Goal: Transaction & Acquisition: Download file/media

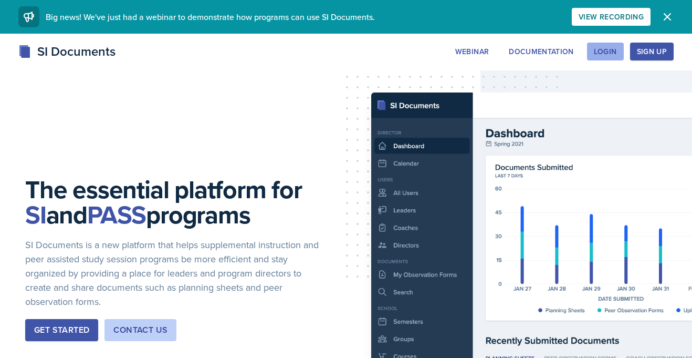
click at [614, 54] on div "Login" at bounding box center [605, 51] width 23 height 8
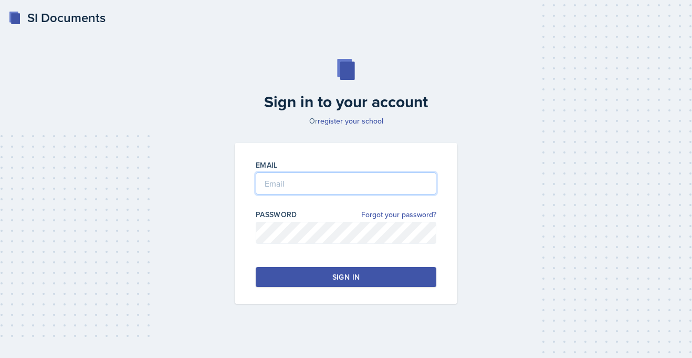
click at [327, 181] on input "email" at bounding box center [346, 183] width 181 height 22
click at [311, 185] on input "email" at bounding box center [346, 183] width 181 height 22
type input "[PERSON_NAME][EMAIL_ADDRESS][PERSON_NAME][DOMAIN_NAME]"
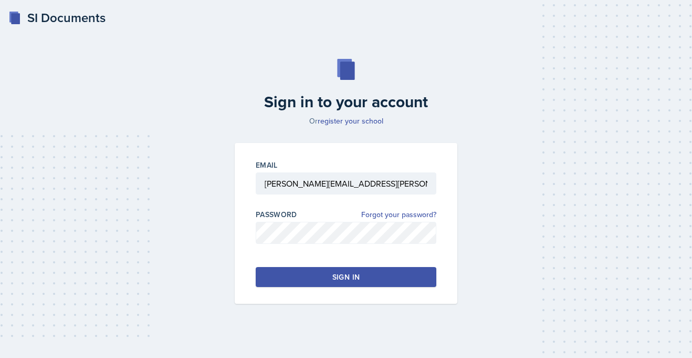
click at [327, 272] on button "Sign in" at bounding box center [346, 277] width 181 height 20
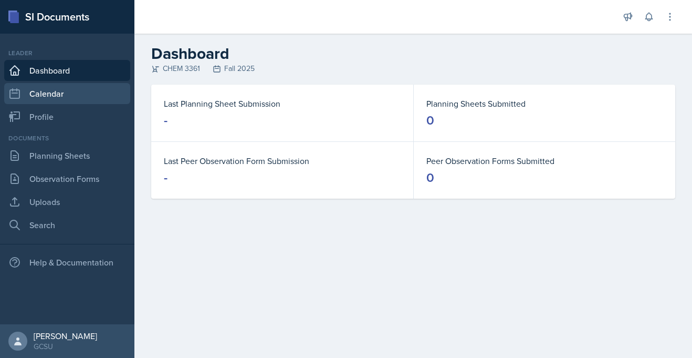
click at [39, 95] on link "Calendar" at bounding box center [67, 93] width 126 height 21
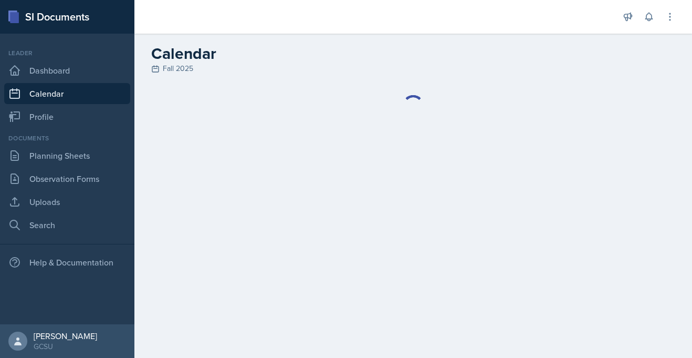
select select "6"
select select "PM"
select select "6"
select select "30"
select select "PM"
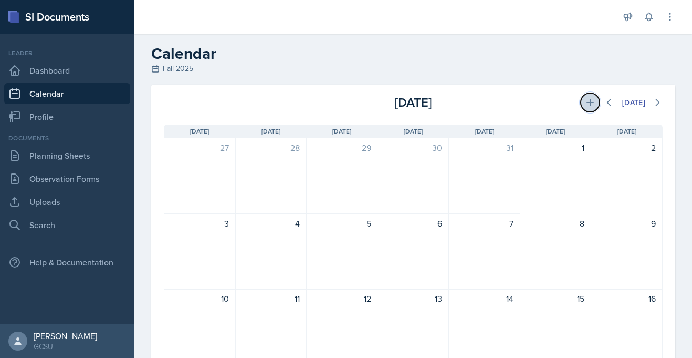
click at [591, 99] on icon at bounding box center [590, 102] width 11 height 11
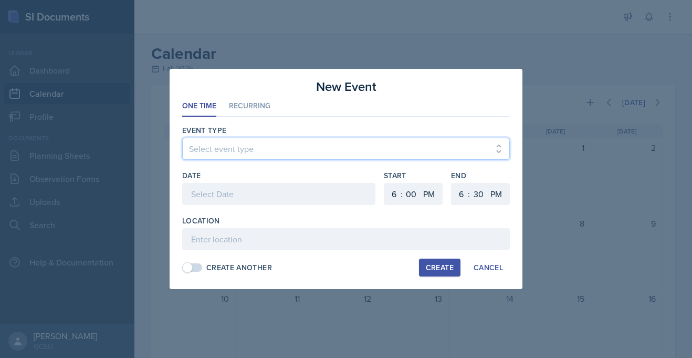
click at [255, 152] on select "Select event type Leader Training New Calendar Event SI Session" at bounding box center [346, 149] width 328 height 22
select select "700c1d41-4793-48d3-8616-e09499dfb71d"
click at [182, 138] on select "Select event type Leader Training New Calendar Event SI Session" at bounding box center [346, 149] width 328 height 22
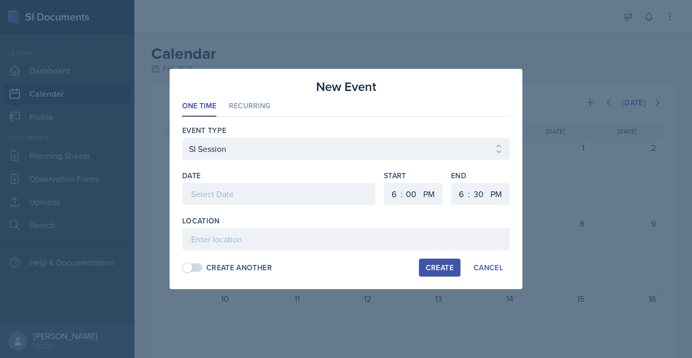
click at [246, 195] on div at bounding box center [278, 194] width 193 height 22
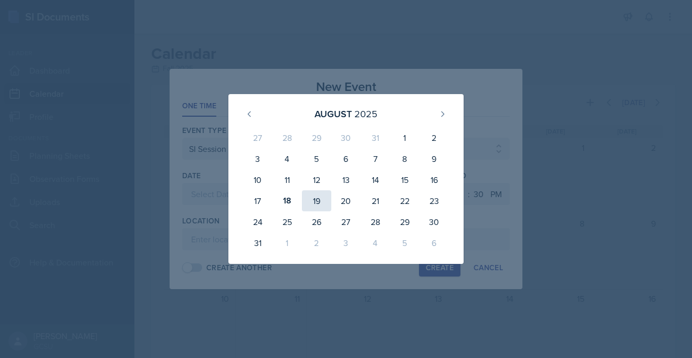
click at [308, 200] on div "19" at bounding box center [316, 200] width 29 height 21
type input "[DATE]"
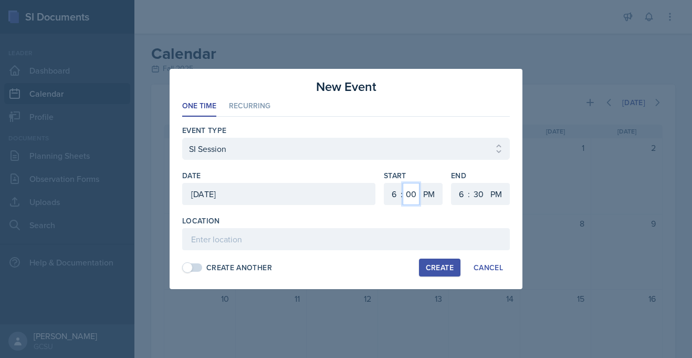
click at [418, 195] on select "00 05 10 15 20 25 30 35 40 45 50 55" at bounding box center [411, 194] width 17 height 22
click at [394, 194] on select "1 2 3 4 5 6 7 8 9 10 11 12" at bounding box center [392, 194] width 17 height 22
select select "5"
click at [384, 183] on select "1 2 3 4 5 6 7 8 9 10 11 12" at bounding box center [392, 194] width 17 height 22
click at [415, 188] on select "00 05 10 15 20 25 30 35 40 45 50 55" at bounding box center [411, 194] width 17 height 22
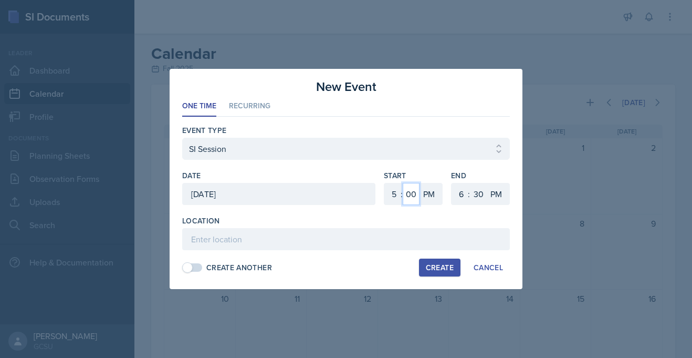
select select "30"
click at [403, 183] on select "00 05 10 15 20 25 30 35 40 45 50 55" at bounding box center [411, 194] width 17 height 22
click at [459, 194] on select "1 2 3 4 5 6 7 8 9 10 11 12" at bounding box center [460, 194] width 17 height 22
select select "7"
click at [452, 183] on select "1 2 3 4 5 6 7 8 9 10 11 12" at bounding box center [460, 194] width 17 height 22
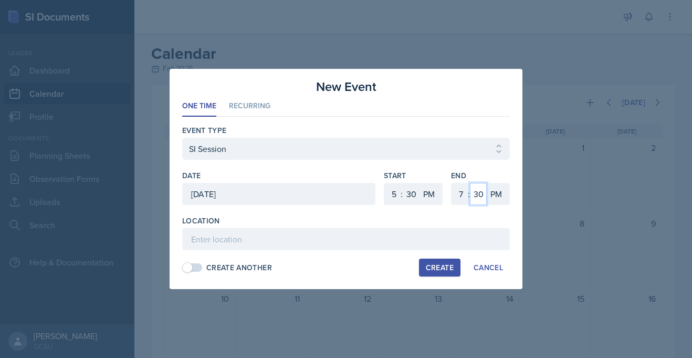
click at [474, 196] on select "00 05 10 15 20 25 30 35 40 45 50 55" at bounding box center [478, 194] width 17 height 22
select select "0"
click at [470, 183] on select "00 05 10 15 20 25 30 35 40 45 50 55" at bounding box center [478, 194] width 17 height 22
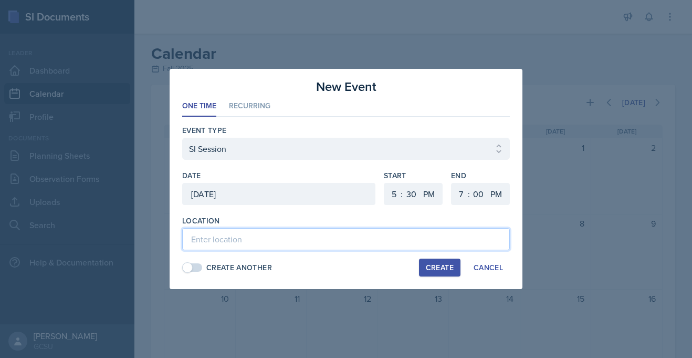
click at [323, 240] on input at bounding box center [346, 239] width 328 height 22
click at [259, 239] on input "A&S" at bounding box center [346, 239] width 328 height 22
click at [214, 238] on input "A&S" at bounding box center [346, 239] width 328 height 22
type input "A&S 338"
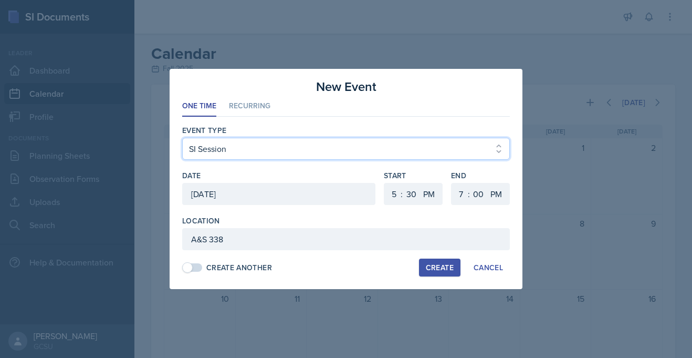
click at [390, 139] on select "Select event type Leader Training New Calendar Event SI Session" at bounding box center [346, 149] width 328 height 22
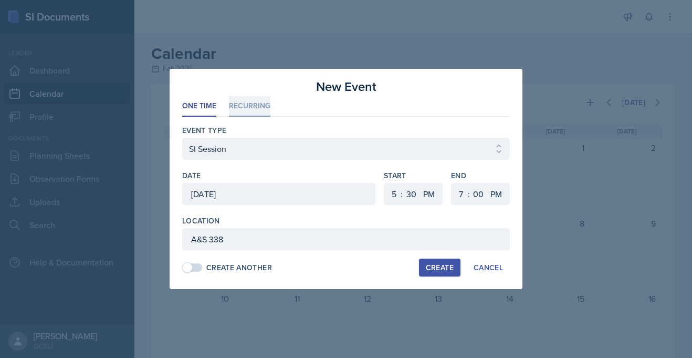
click at [248, 109] on li "Recurring" at bounding box center [249, 106] width 41 height 20
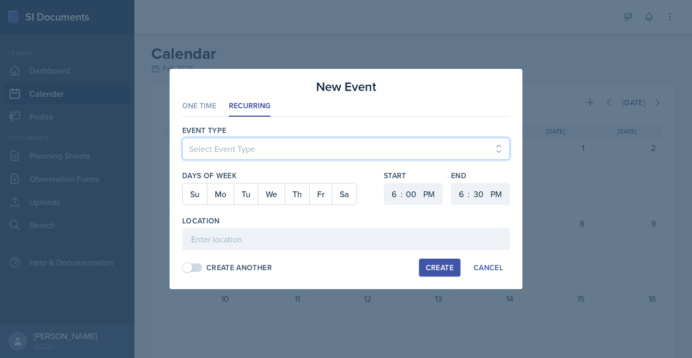
click at [235, 145] on select "Select Event Type Leader Training New Calendar Event SI Session" at bounding box center [346, 149] width 328 height 22
select select "700c1d41-4793-48d3-8616-e09499dfb71d"
click at [182, 138] on select "Select Event Type Leader Training New Calendar Event SI Session" at bounding box center [346, 149] width 328 height 22
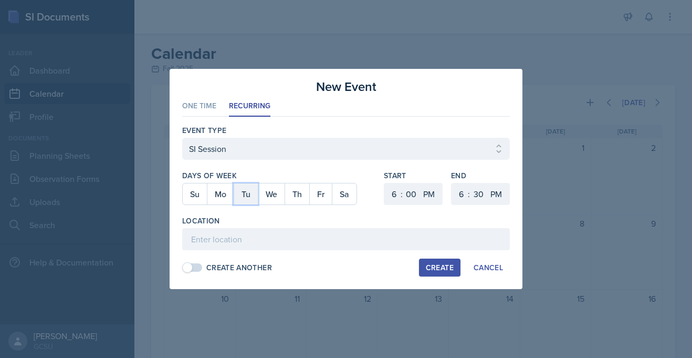
click at [245, 194] on button "Tu" at bounding box center [246, 193] width 24 height 21
click at [296, 190] on button "Th" at bounding box center [297, 193] width 25 height 21
click at [398, 191] on select "1 2 3 4 5 6 7 8 9 10 11 12" at bounding box center [392, 194] width 17 height 22
select select "5"
click at [384, 183] on select "1 2 3 4 5 6 7 8 9 10 11 12" at bounding box center [392, 194] width 17 height 22
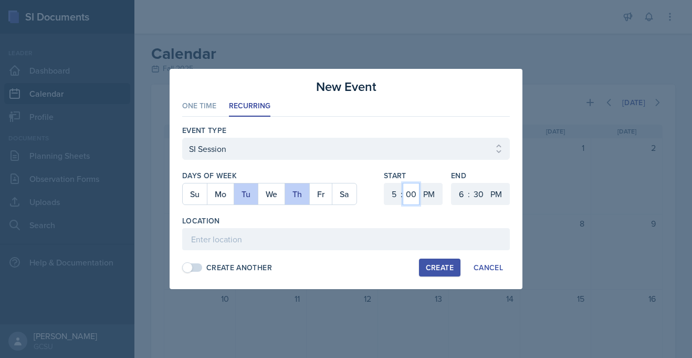
click at [416, 194] on select "00 05 10 15 20 25 30 35 40 45 50 55" at bounding box center [411, 194] width 17 height 22
select select "30"
click at [403, 183] on select "00 05 10 15 20 25 30 35 40 45 50 55" at bounding box center [411, 194] width 17 height 22
click at [462, 192] on select "1 2 3 4 5 6 7 8 9 10 11 12" at bounding box center [460, 194] width 17 height 22
select select "7"
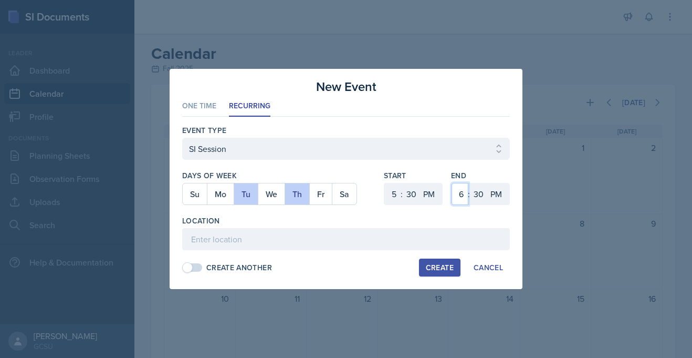
click at [452, 183] on select "1 2 3 4 5 6 7 8 9 10 11 12" at bounding box center [460, 194] width 17 height 22
click at [475, 194] on select "00 05 10 15 20 25 30 35 40 45 50 55" at bounding box center [478, 194] width 17 height 22
select select "0"
click at [470, 183] on select "00 05 10 15 20 25 30 35 40 45 50 55" at bounding box center [478, 194] width 17 height 22
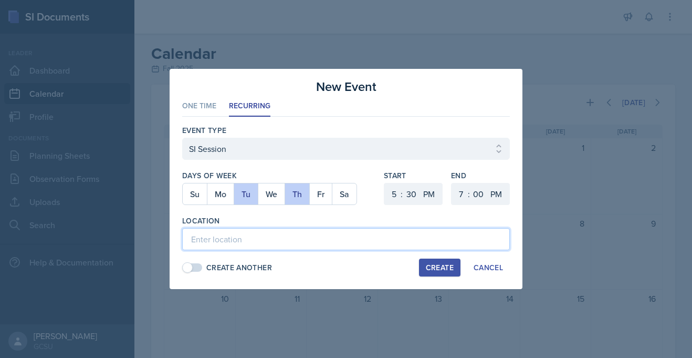
click at [319, 235] on input at bounding box center [346, 239] width 328 height 22
type input "A&S 338"
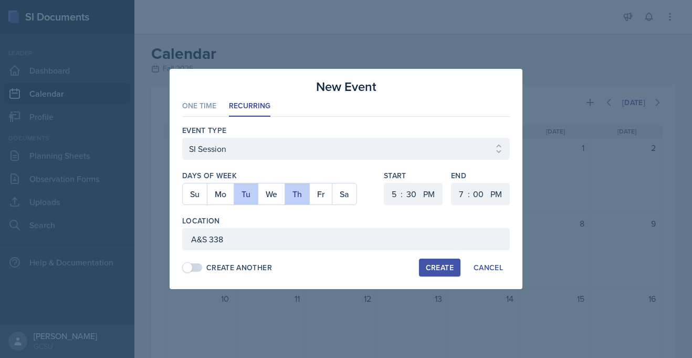
click at [435, 266] on div "Create" at bounding box center [440, 267] width 28 height 8
select select
select select "6"
select select "0"
select select "6"
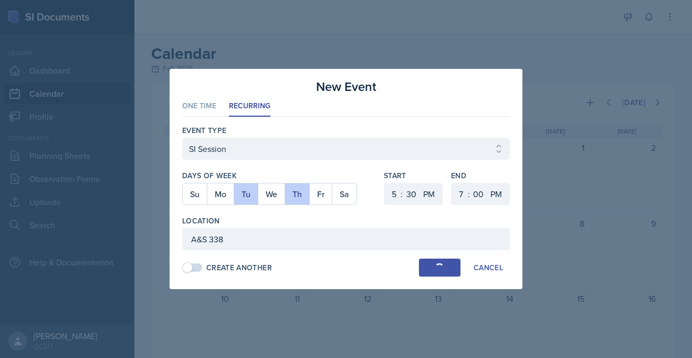
select select "30"
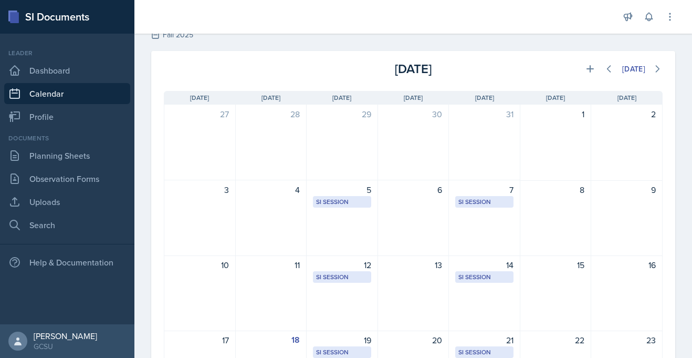
scroll to position [33, 0]
click at [45, 159] on link "Planning Sheets" at bounding box center [67, 155] width 126 height 21
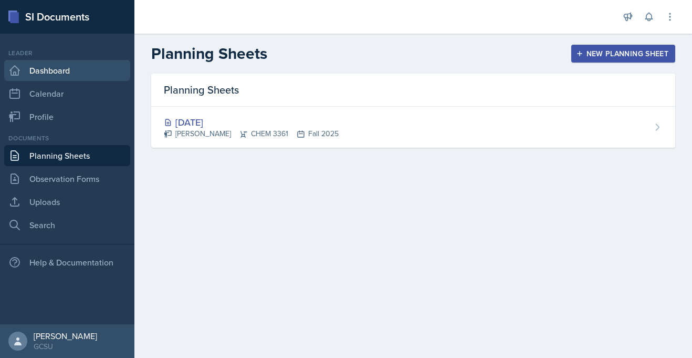
click at [65, 64] on link "Dashboard" at bounding box center [67, 70] width 126 height 21
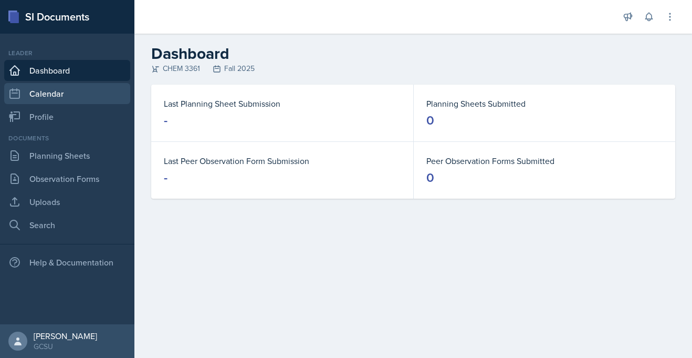
click at [64, 101] on link "Calendar" at bounding box center [67, 93] width 126 height 21
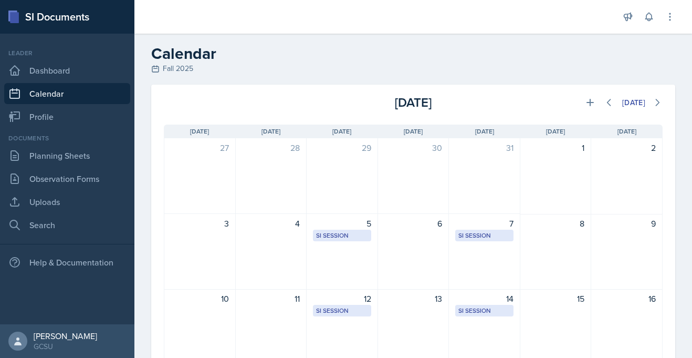
click at [64, 235] on nav "Leader Dashboard Calendar Profile Documents Planning Sheets Observation Forms U…" at bounding box center [67, 179] width 134 height 290
click at [64, 235] on link "Search" at bounding box center [67, 224] width 126 height 21
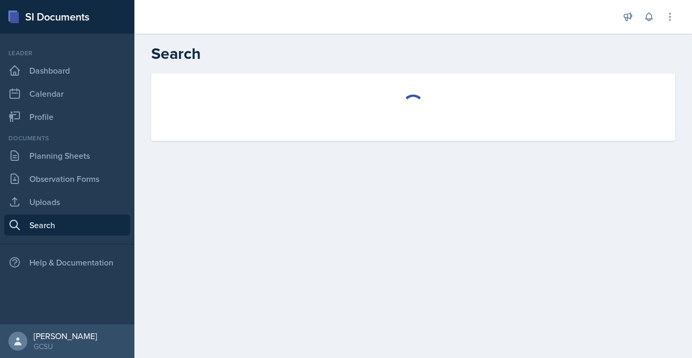
select select "all"
select select "1"
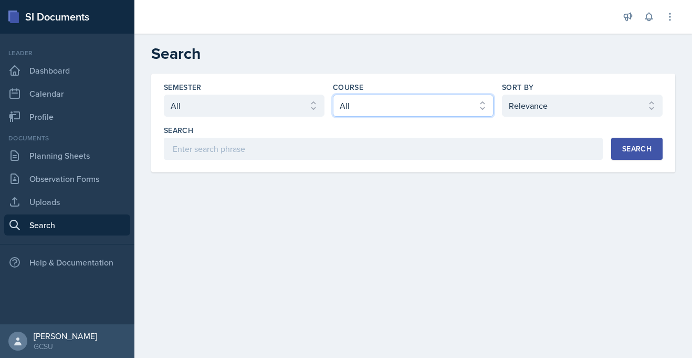
click at [382, 105] on select "Select course All ACCT 3101 ACCT 3102 ASTR 1000 BIOL 1100 BIOL 1107 BIOL 1108 B…" at bounding box center [413, 106] width 161 height 22
select select "b8b24a39-b8b2-4597-9e8c-92b6b9994cd0"
click at [333, 95] on select "Select course All ACCT 3101 ACCT 3102 ASTR 1000 BIOL 1100 BIOL 1107 BIOL 1108 B…" at bounding box center [413, 106] width 161 height 22
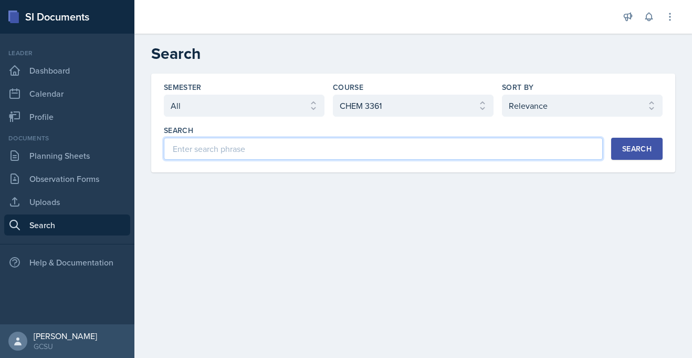
click at [565, 147] on input at bounding box center [383, 149] width 439 height 22
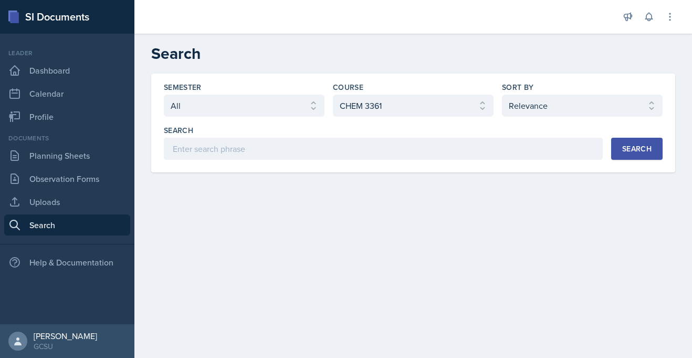
click at [621, 150] on button "Search" at bounding box center [636, 149] width 51 height 22
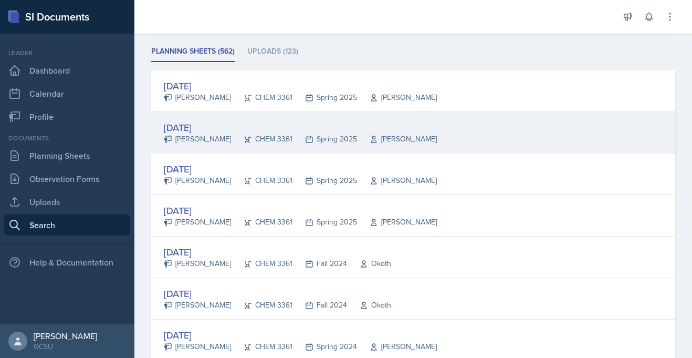
scroll to position [143, 0]
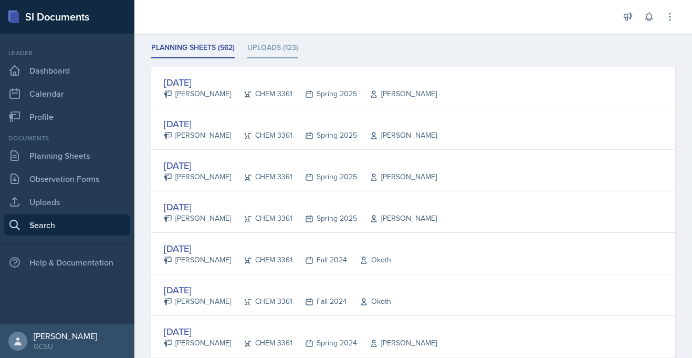
click at [263, 49] on li "Uploads (123)" at bounding box center [272, 48] width 51 height 20
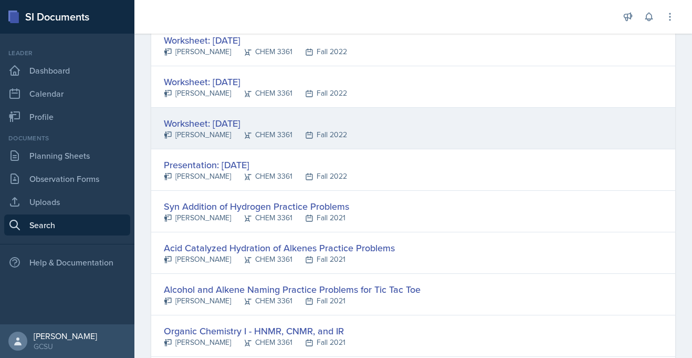
scroll to position [185, 0]
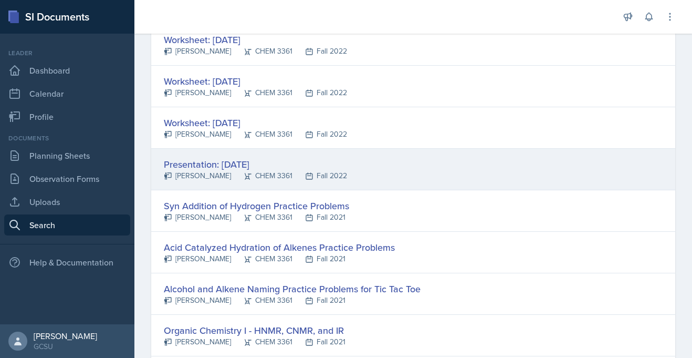
click at [283, 169] on div "Presentation: [DATE]" at bounding box center [255, 164] width 183 height 14
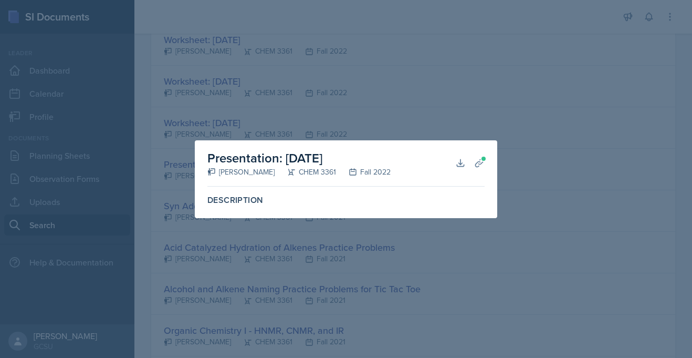
click at [247, 159] on h2 "Presentation: [DATE]" at bounding box center [298, 158] width 183 height 19
click at [228, 201] on label "Description" at bounding box center [345, 200] width 277 height 11
click at [315, 157] on h2 "Presentation: [DATE]" at bounding box center [298, 158] width 183 height 19
click at [454, 162] on button "Download" at bounding box center [460, 162] width 19 height 19
click at [373, 119] on div at bounding box center [346, 179] width 692 height 358
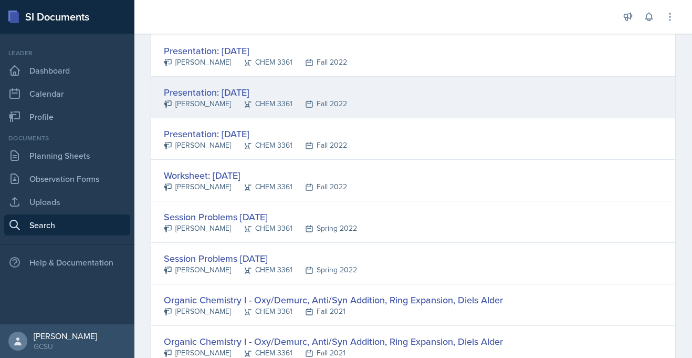
scroll to position [800, 0]
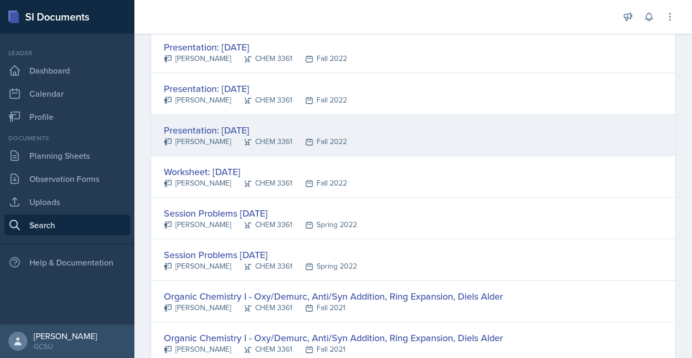
click at [234, 131] on div "Presentation: [DATE]" at bounding box center [255, 130] width 183 height 14
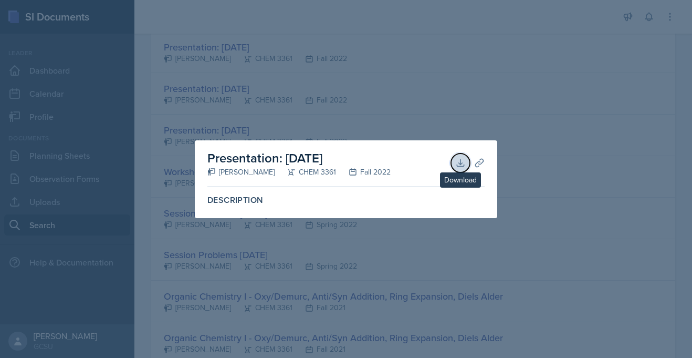
click at [466, 165] on button "Download" at bounding box center [460, 162] width 19 height 19
click at [478, 72] on div at bounding box center [346, 179] width 692 height 358
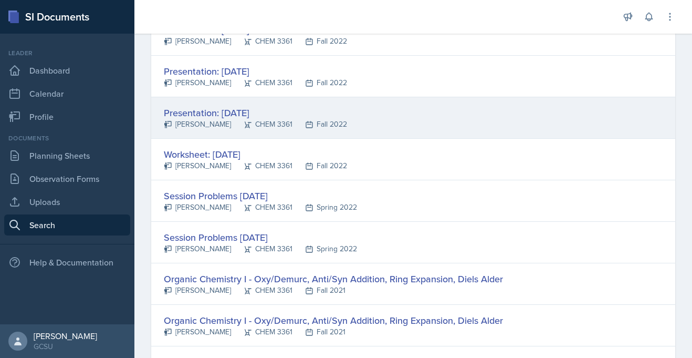
scroll to position [823, 0]
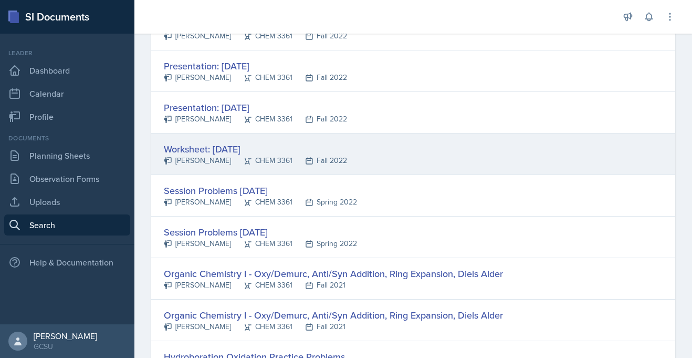
click at [221, 148] on div "Worksheet: [DATE]" at bounding box center [255, 149] width 183 height 14
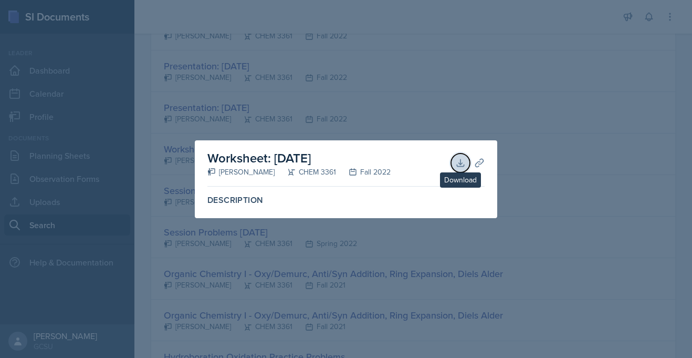
click at [464, 161] on icon at bounding box center [460, 163] width 11 height 11
click at [309, 96] on div at bounding box center [346, 179] width 692 height 358
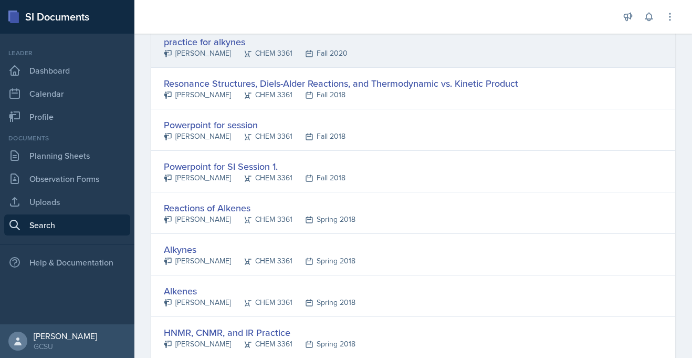
scroll to position [1221, 0]
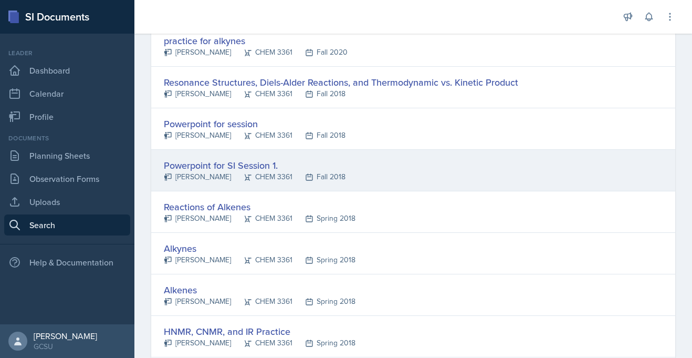
click at [226, 169] on div "Powerpoint for SI Session 1." at bounding box center [255, 165] width 182 height 14
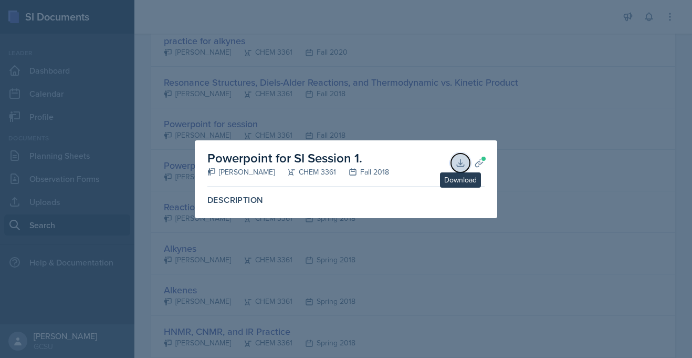
click at [458, 163] on icon at bounding box center [460, 162] width 7 height 7
click at [446, 56] on div at bounding box center [346, 179] width 692 height 358
